Goal: Information Seeking & Learning: Learn about a topic

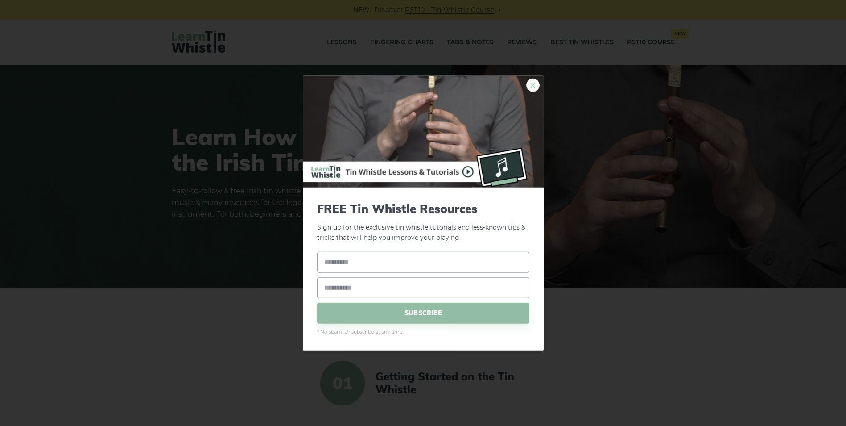
click at [534, 85] on link "×" at bounding box center [532, 85] width 13 height 13
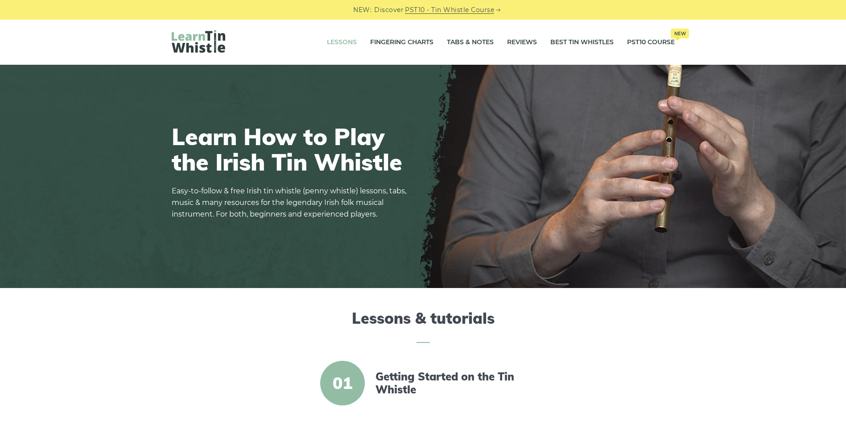
click at [342, 40] on link "Lessons" at bounding box center [342, 42] width 30 height 22
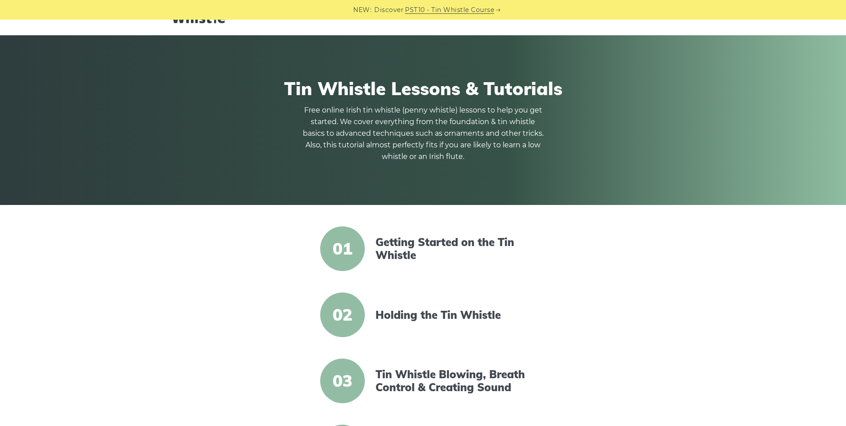
scroll to position [45, 0]
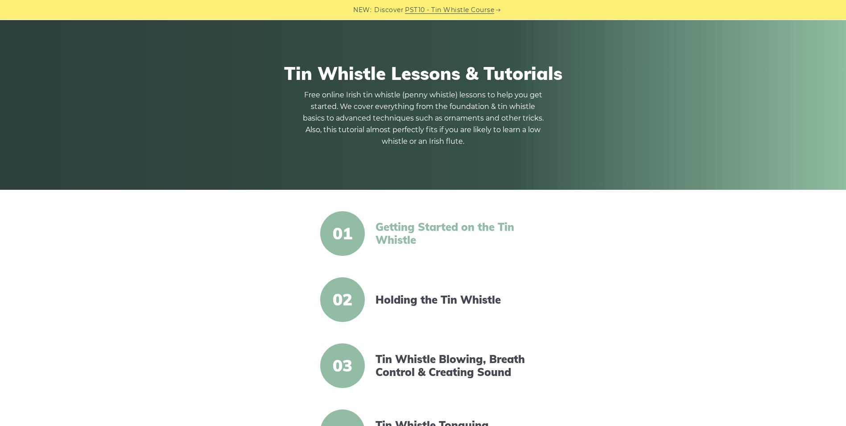
click at [429, 236] on link "Getting Started on the Tin Whistle" at bounding box center [452, 233] width 153 height 26
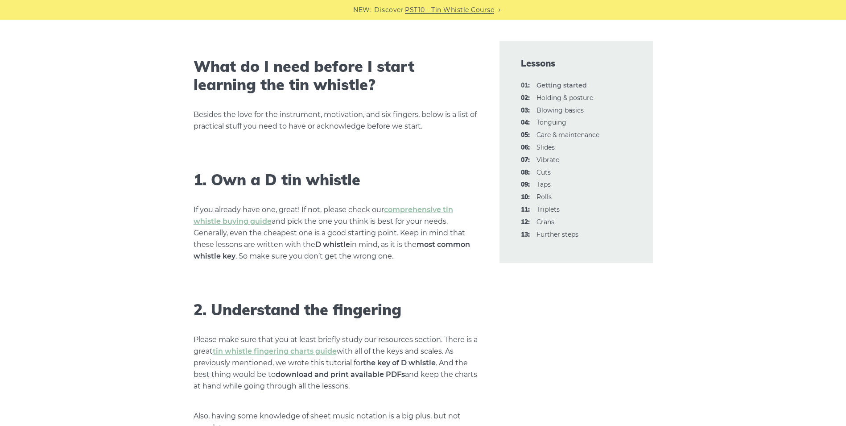
scroll to position [446, 0]
click at [551, 87] on strong "01: Getting started" at bounding box center [562, 85] width 50 height 8
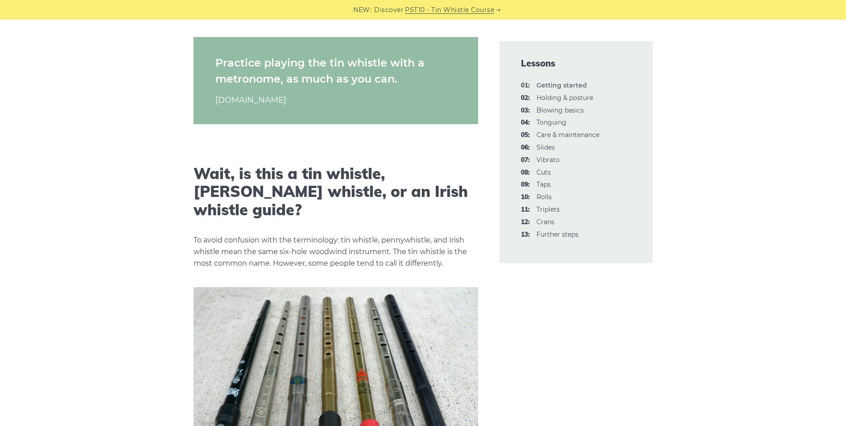
scroll to position [1428, 0]
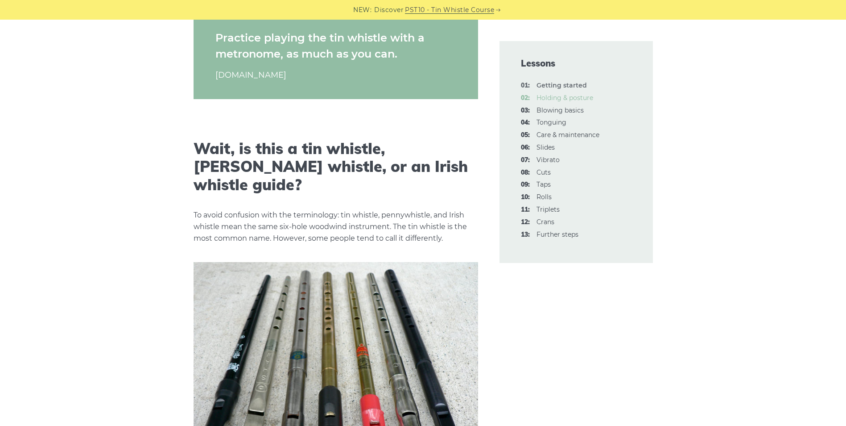
click at [565, 94] on link "02: Holding & posture" at bounding box center [565, 98] width 57 height 8
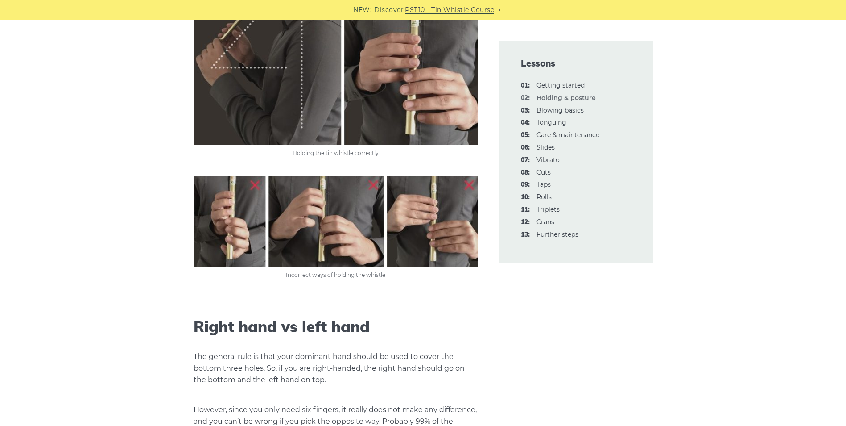
scroll to position [580, 0]
